Goal: Information Seeking & Learning: Learn about a topic

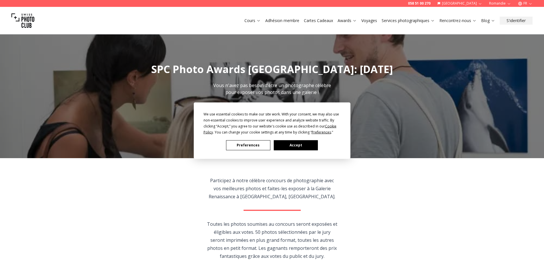
click at [249, 145] on button "Preferences" at bounding box center [248, 145] width 44 height 10
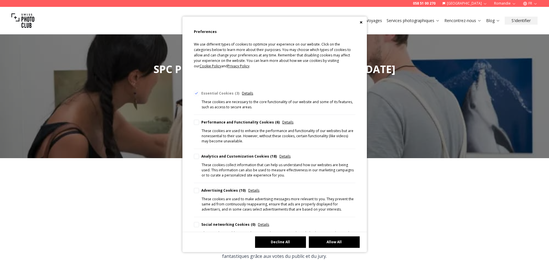
click at [281, 245] on button "Decline All" at bounding box center [280, 241] width 51 height 11
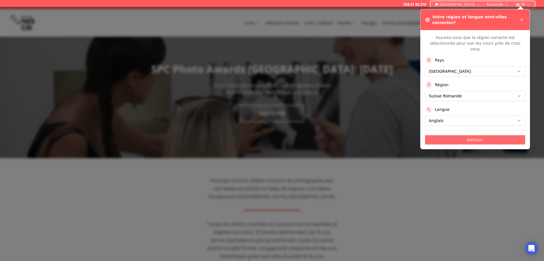
click at [477, 135] on button "Appliquer" at bounding box center [475, 139] width 100 height 9
